Goal: Task Accomplishment & Management: Manage account settings

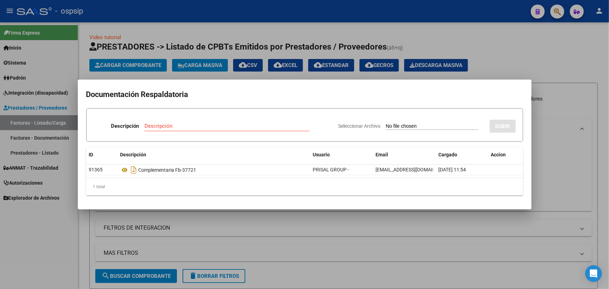
scroll to position [94, 0]
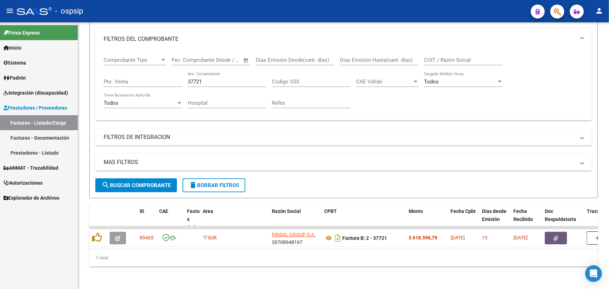
click at [598, 8] on mat-icon "person" at bounding box center [599, 11] width 8 height 8
click at [593, 45] on button "exit_to_app Salir" at bounding box center [584, 46] width 43 height 17
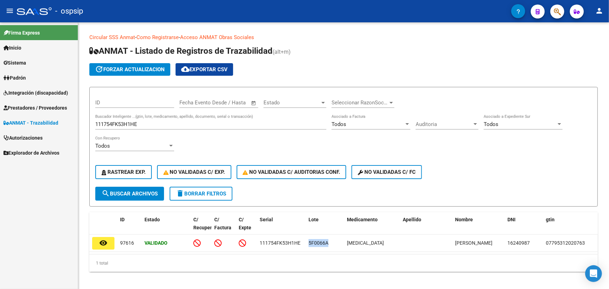
click at [600, 7] on mat-icon "person" at bounding box center [599, 11] width 8 height 8
click at [590, 42] on button "exit_to_app Salir" at bounding box center [584, 46] width 43 height 17
click at [597, 8] on mat-icon "person" at bounding box center [599, 11] width 8 height 8
click at [588, 50] on button "exit_to_app Salir" at bounding box center [584, 46] width 43 height 17
